Goal: Check status

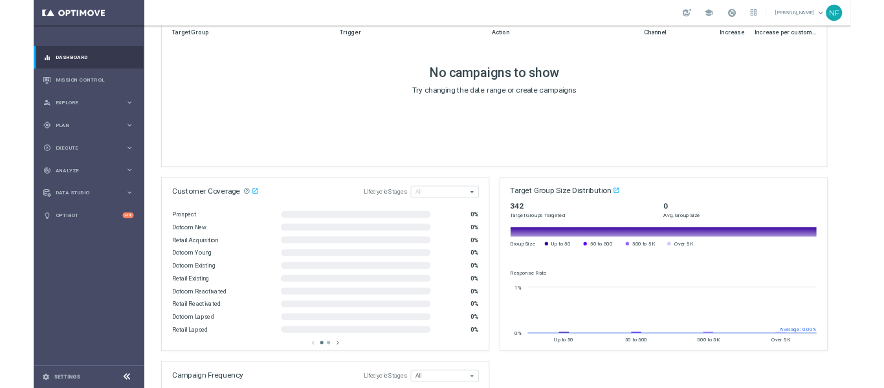
scroll to position [906, 0]
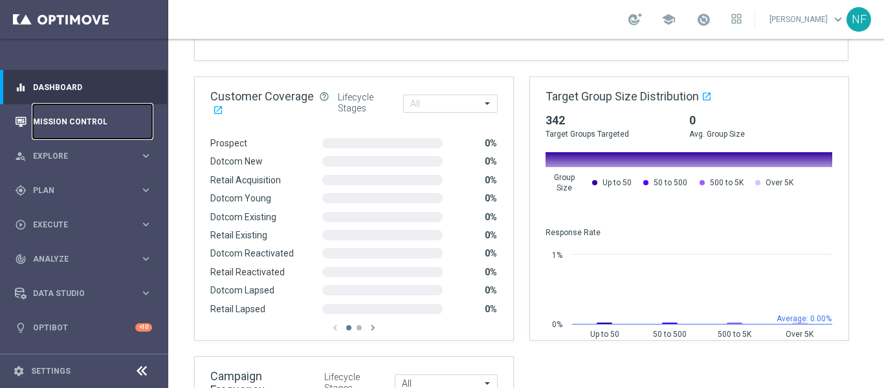
click at [89, 118] on link "Mission Control" at bounding box center [92, 121] width 119 height 34
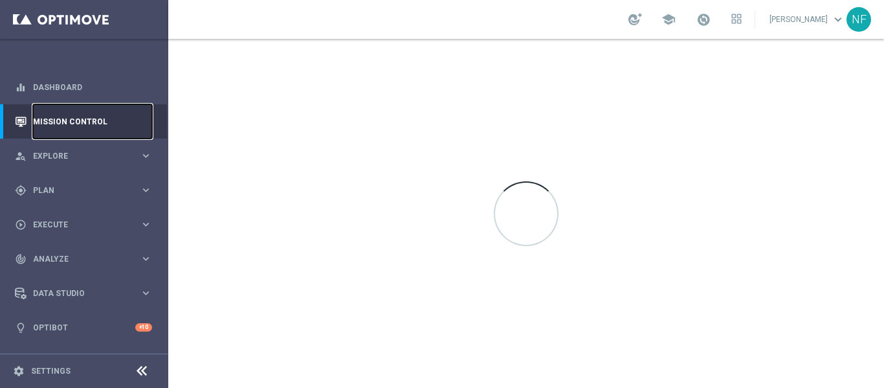
scroll to position [0, 0]
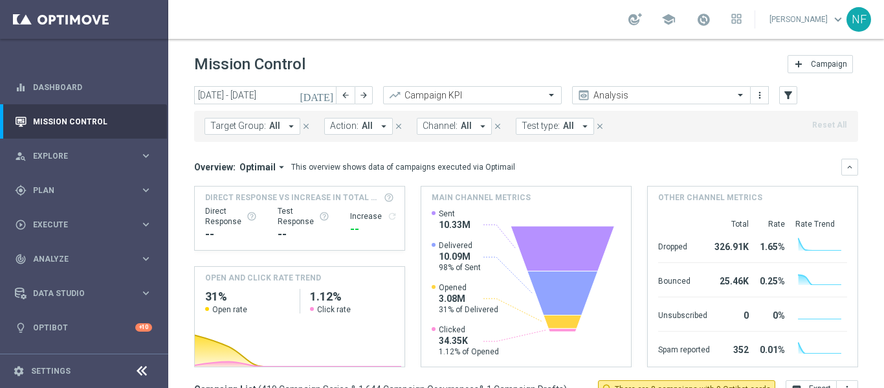
click at [242, 127] on span "Target Group:" at bounding box center [238, 125] width 56 height 11
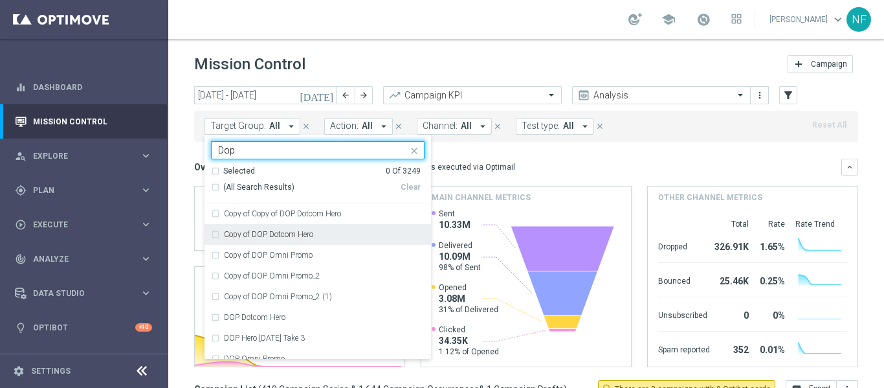
type input "Dop"
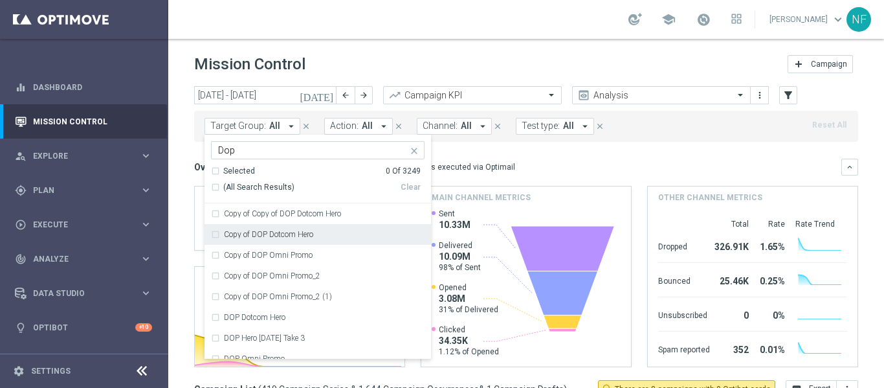
click at [241, 146] on input "Dop" at bounding box center [313, 150] width 190 height 11
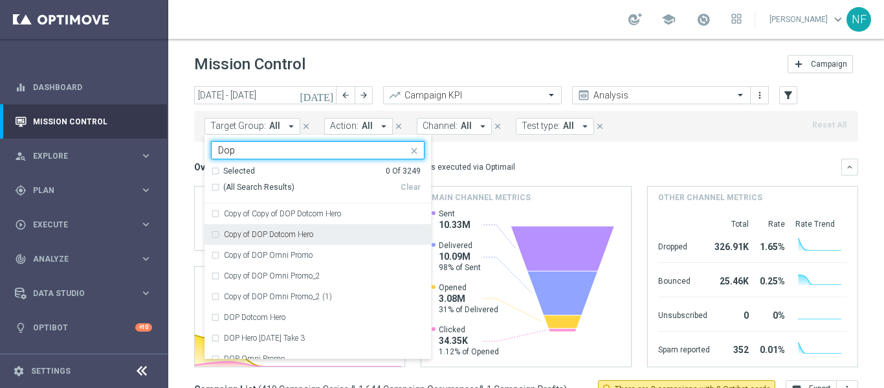
drag, startPoint x: 202, startPoint y: 148, endPoint x: 181, endPoint y: 142, distance: 21.3
click at [179, 146] on div "[DATE] [DATE] - [DATE] arrow_back arrow_forward Campaign KPI trending_up Analys…" at bounding box center [526, 231] width 716 height 290
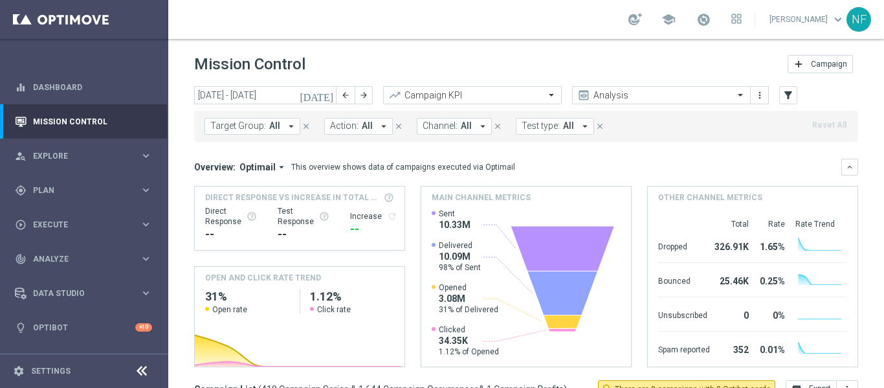
click at [250, 130] on span "Target Group:" at bounding box center [238, 125] width 56 height 11
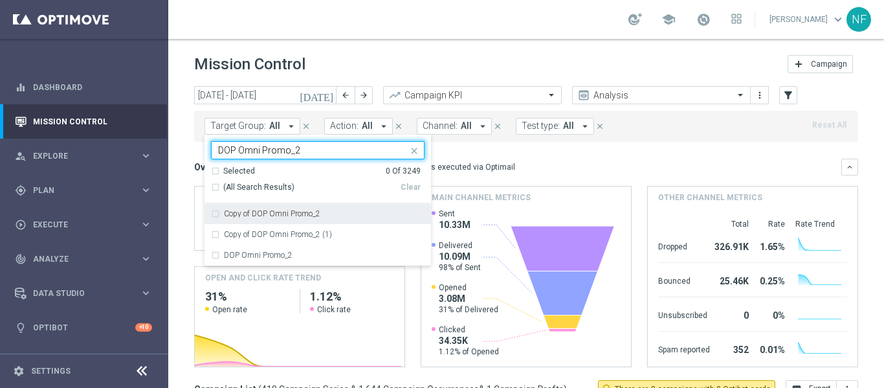
click at [316, 214] on label "Copy of DOP Omni Promo_2" at bounding box center [272, 214] width 96 height 8
type input "DOP Omni Promo_2"
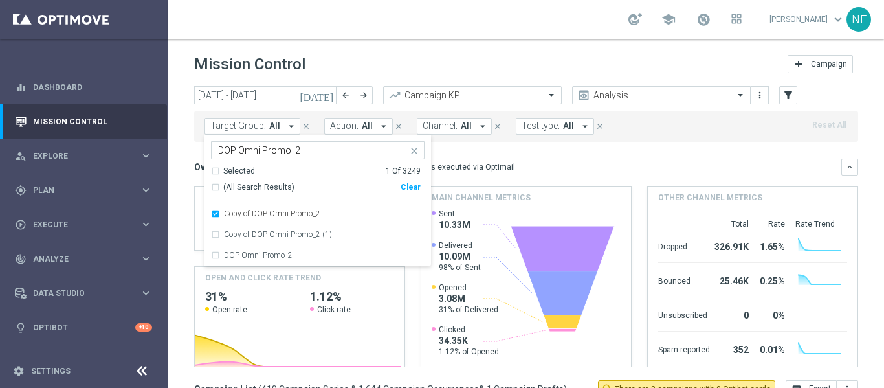
click at [586, 181] on div "Overview: Optimail arrow_drop_down This overview shows data of campaigns execut…" at bounding box center [526, 263] width 664 height 208
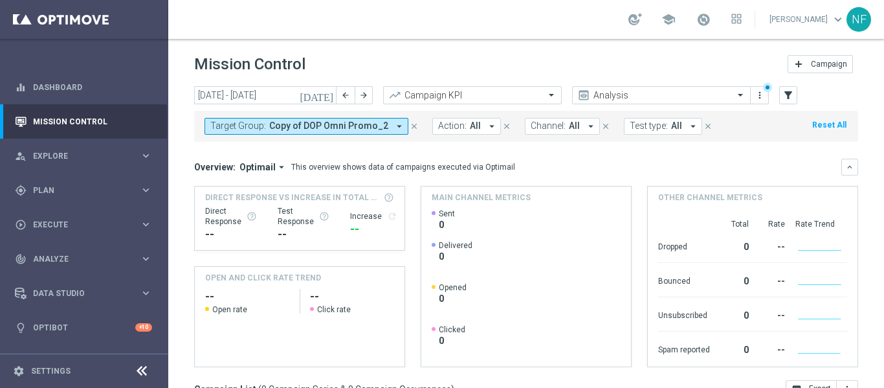
click at [286, 127] on span "Copy of DOP Omni Promo_2" at bounding box center [328, 125] width 119 height 11
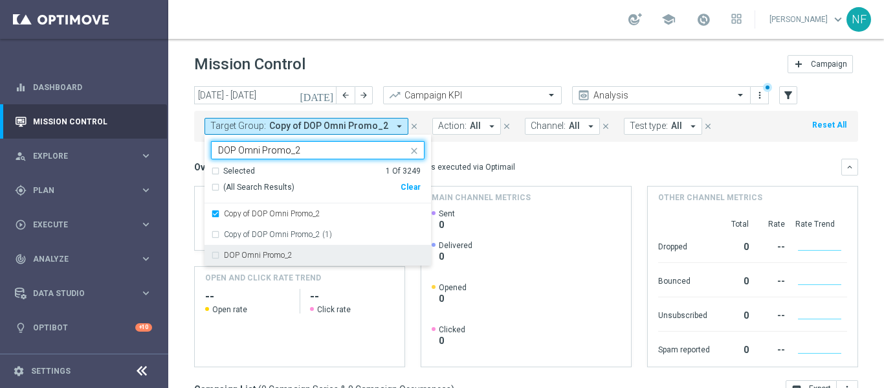
click at [274, 250] on div "DOP Omni Promo_2" at bounding box center [318, 255] width 214 height 21
type input "DOP Omni Promo_2"
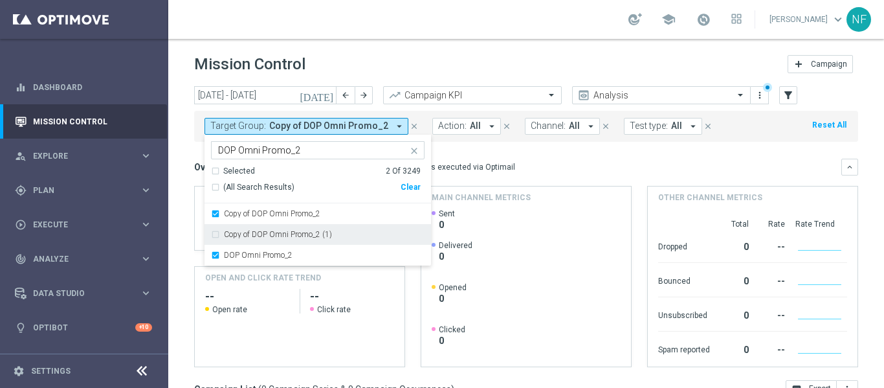
drag, startPoint x: 658, startPoint y: 164, endPoint x: 600, endPoint y: 210, distance: 74.2
click at [659, 164] on div "Overview: Optimail arrow_drop_down This overview shows data of campaigns execut…" at bounding box center [517, 167] width 647 height 12
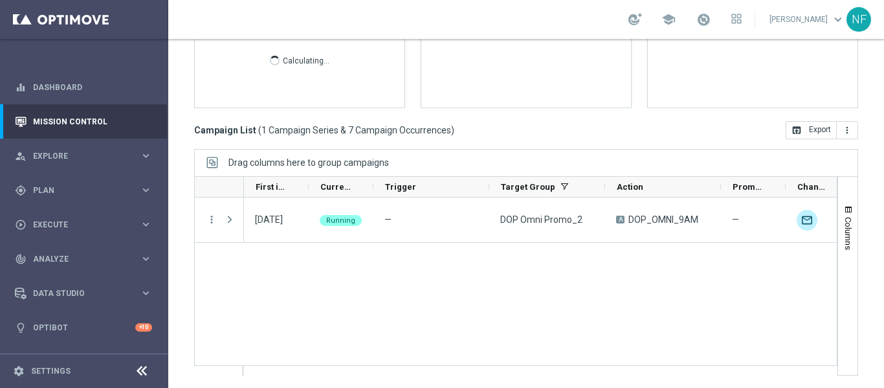
scroll to position [259, 0]
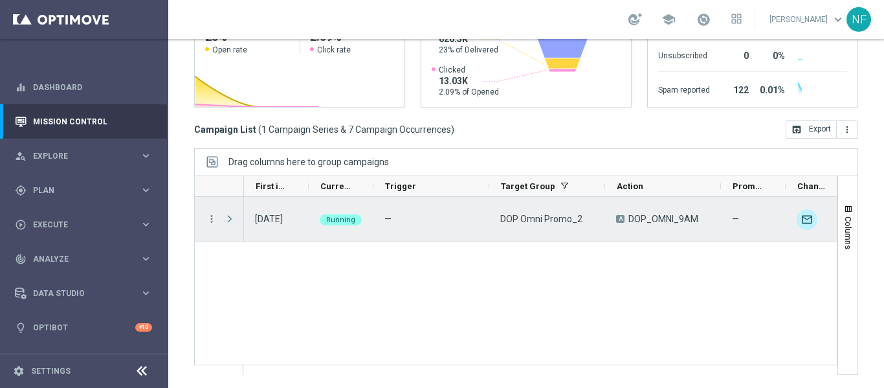
click at [226, 220] on span at bounding box center [230, 219] width 12 height 10
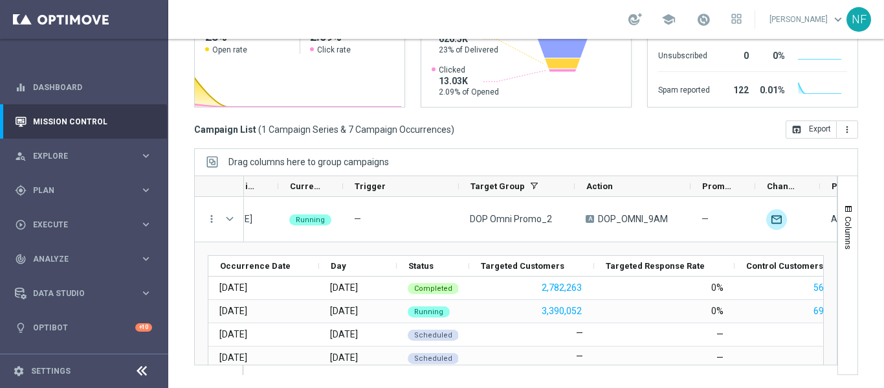
scroll to position [0, 0]
